Goal: Find specific page/section: Find specific page/section

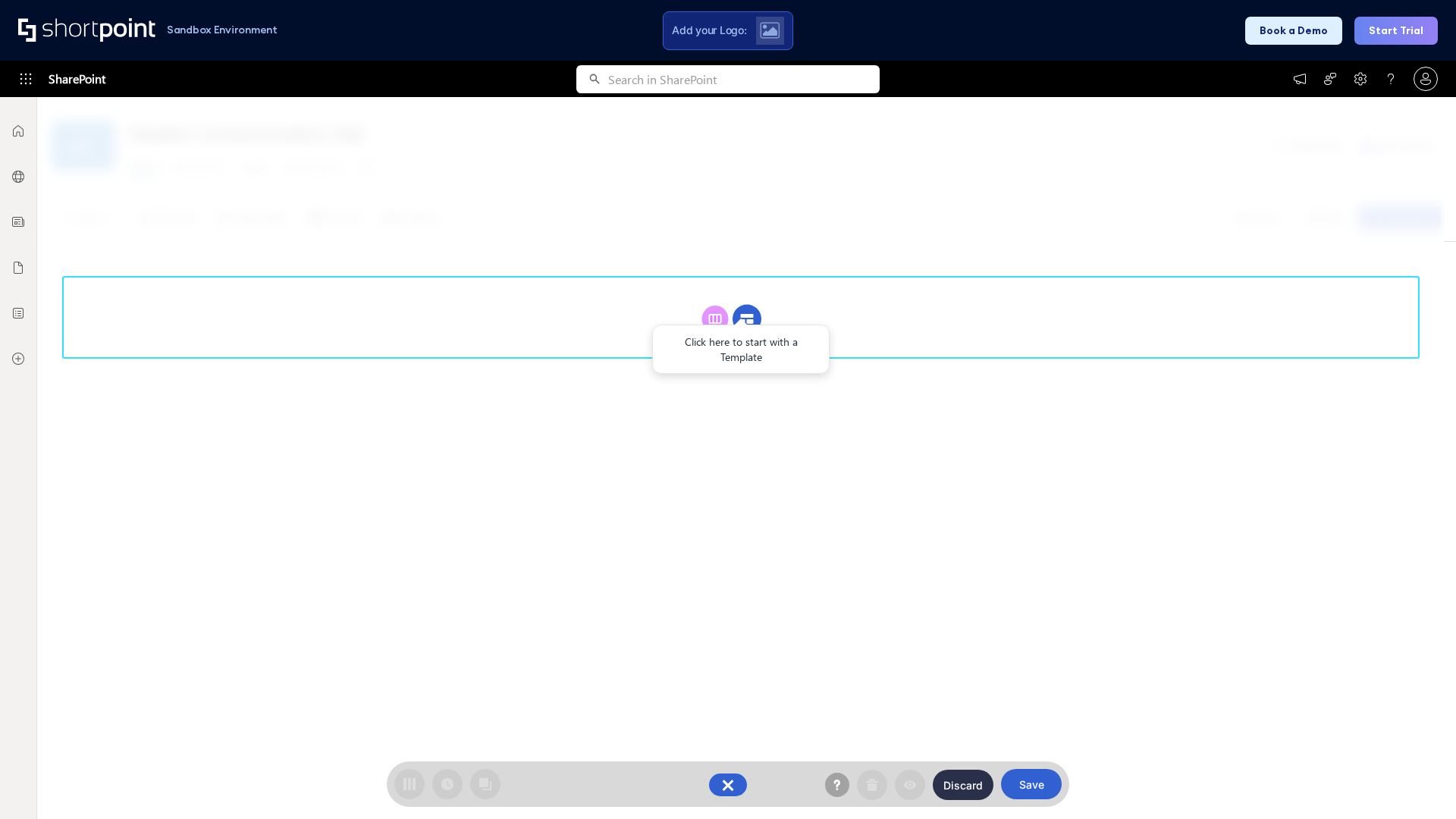
click at [747, 319] on circle at bounding box center [747, 319] width 29 height 29
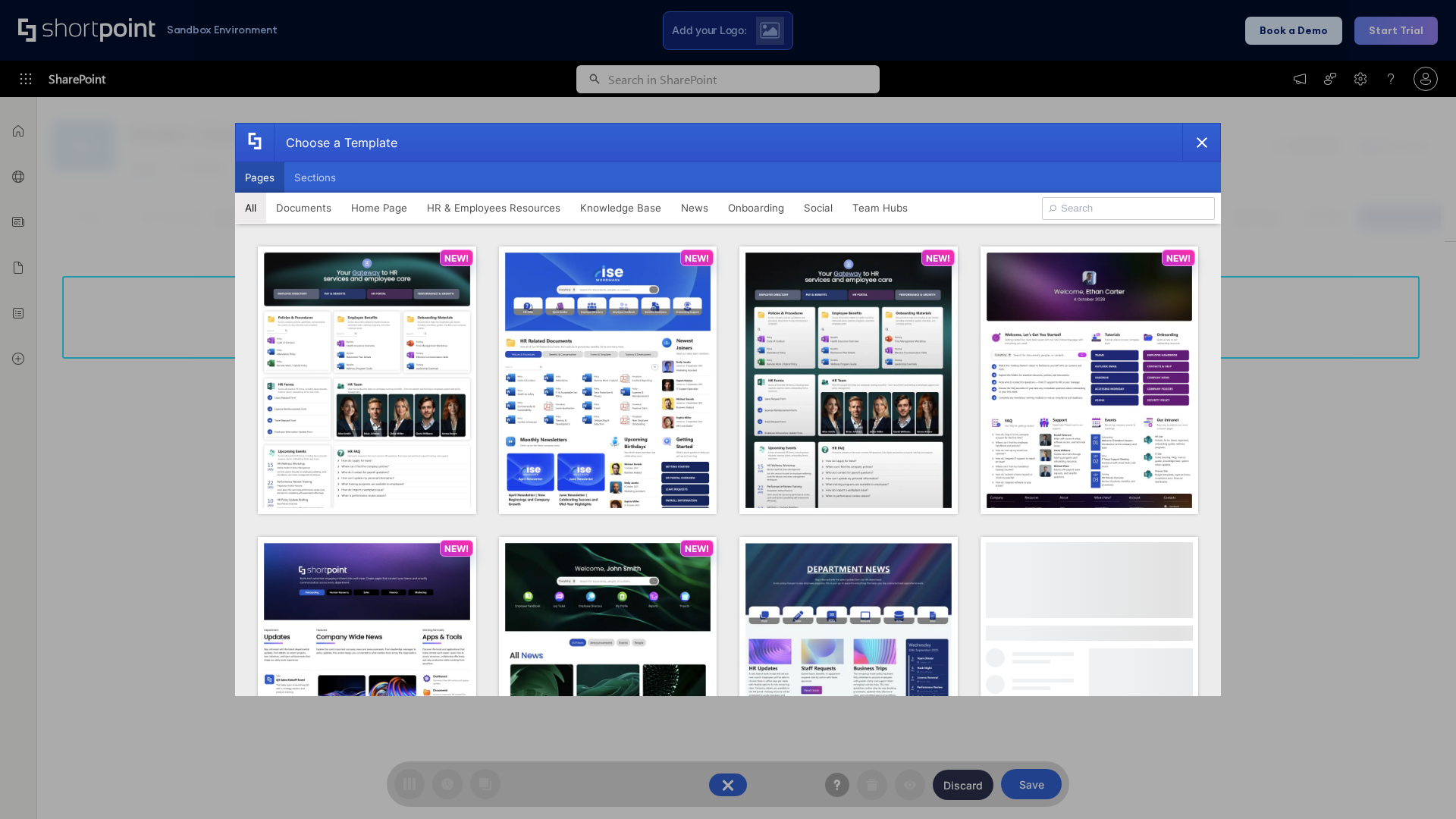
click at [260, 178] on button "Pages" at bounding box center [260, 177] width 49 height 30
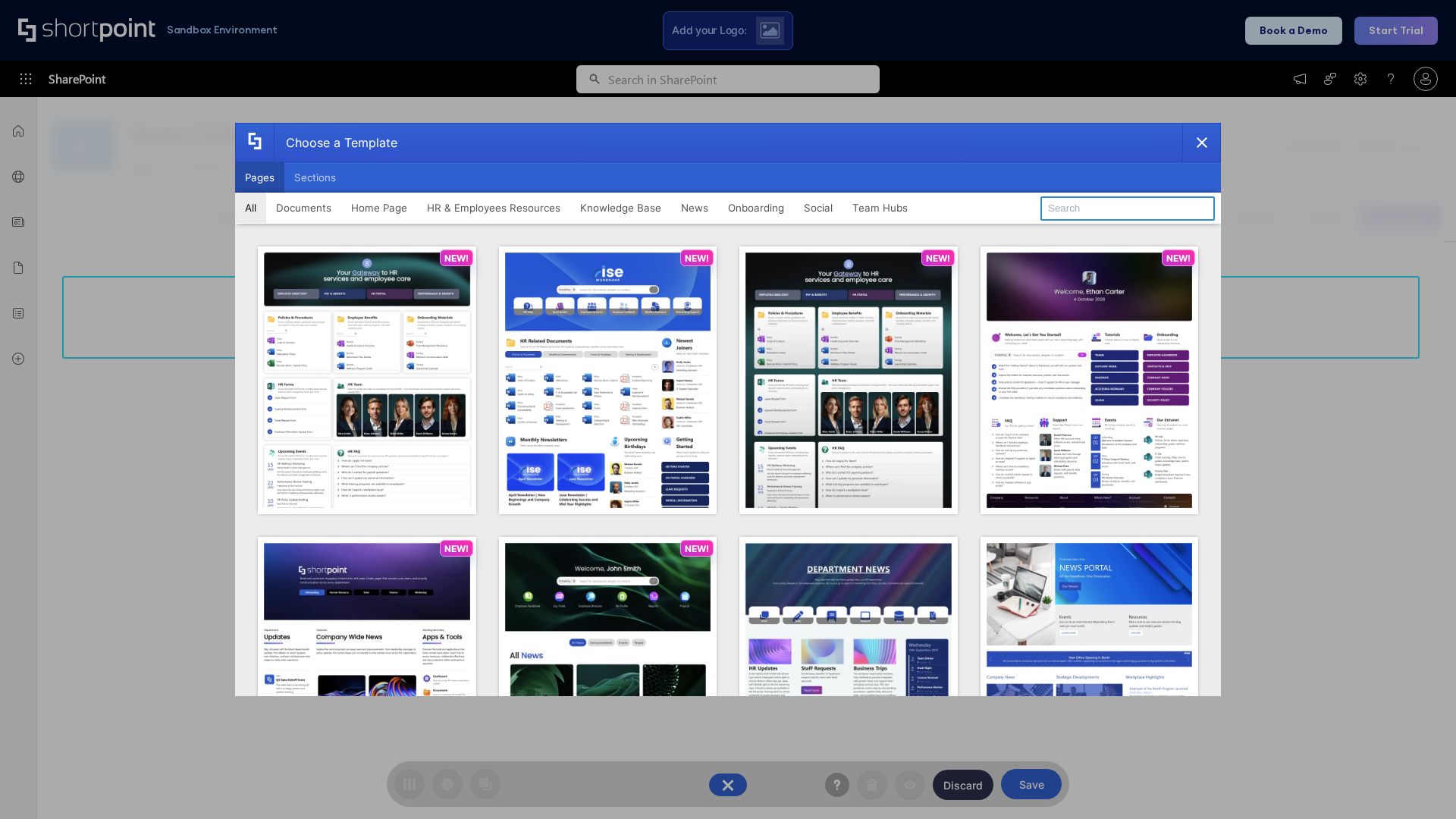
type input "Social Layout 1"
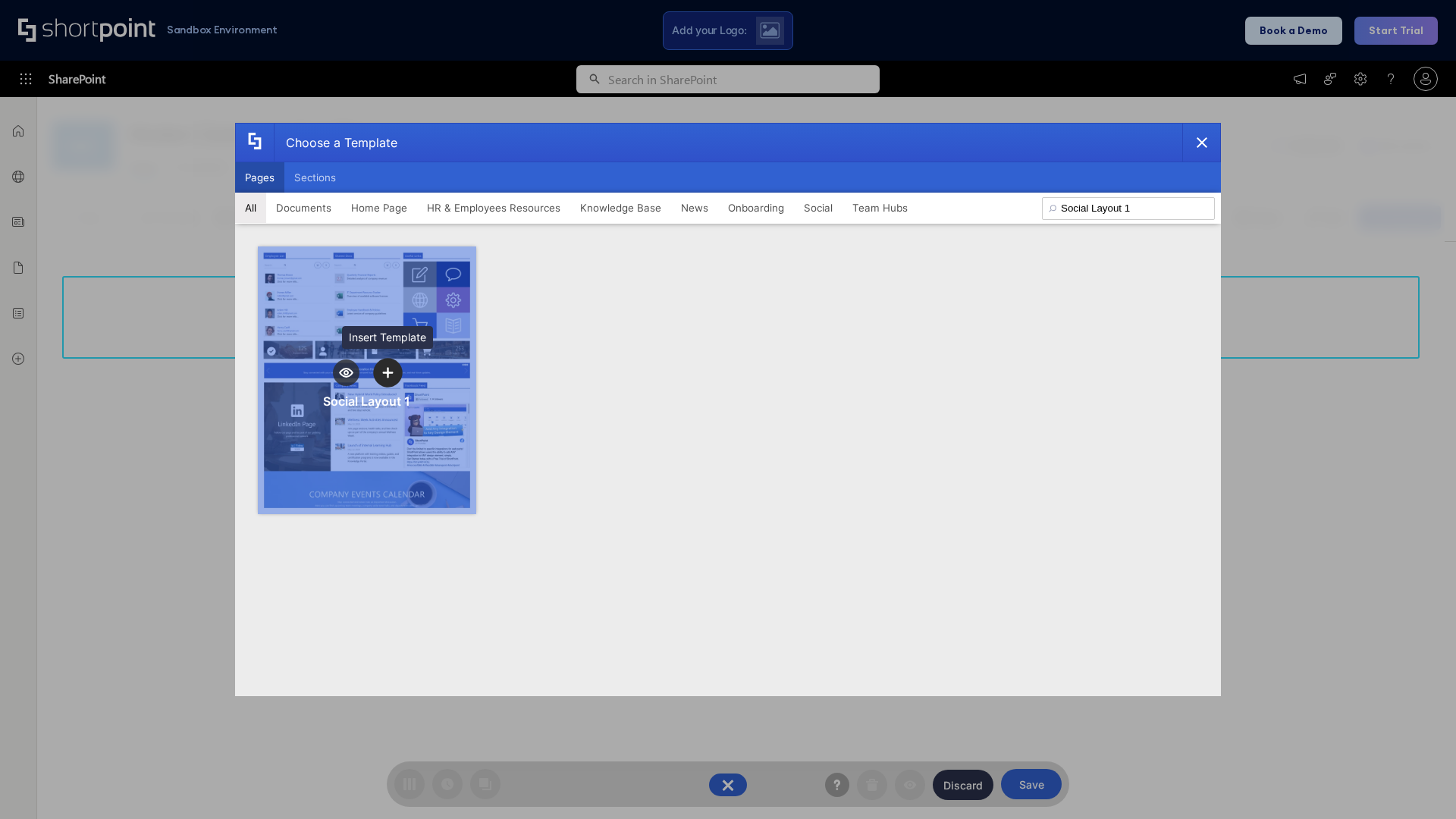
click at [388, 373] on icon "template selector" at bounding box center [388, 373] width 11 height 11
